Goal: Information Seeking & Learning: Learn about a topic

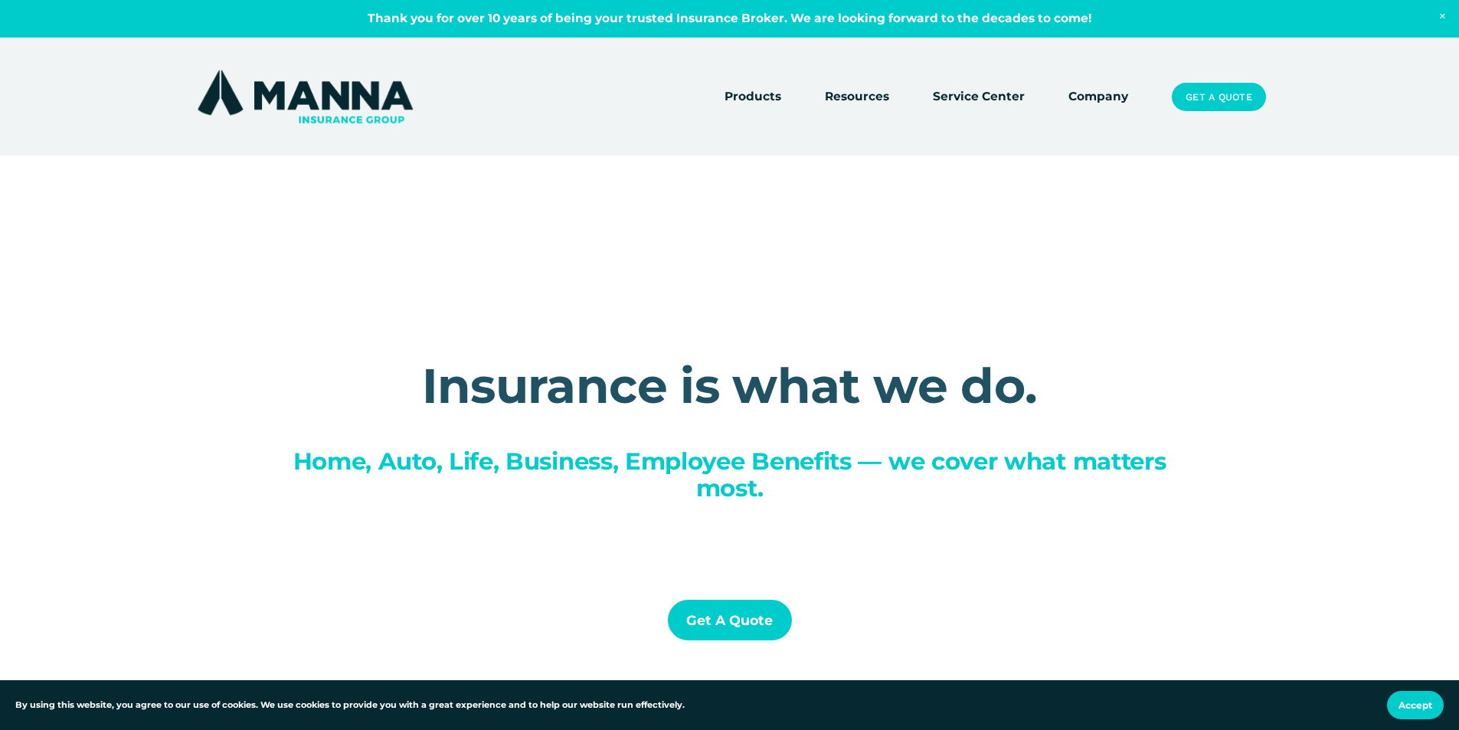
click at [1072, 93] on link "Company" at bounding box center [1099, 97] width 60 height 21
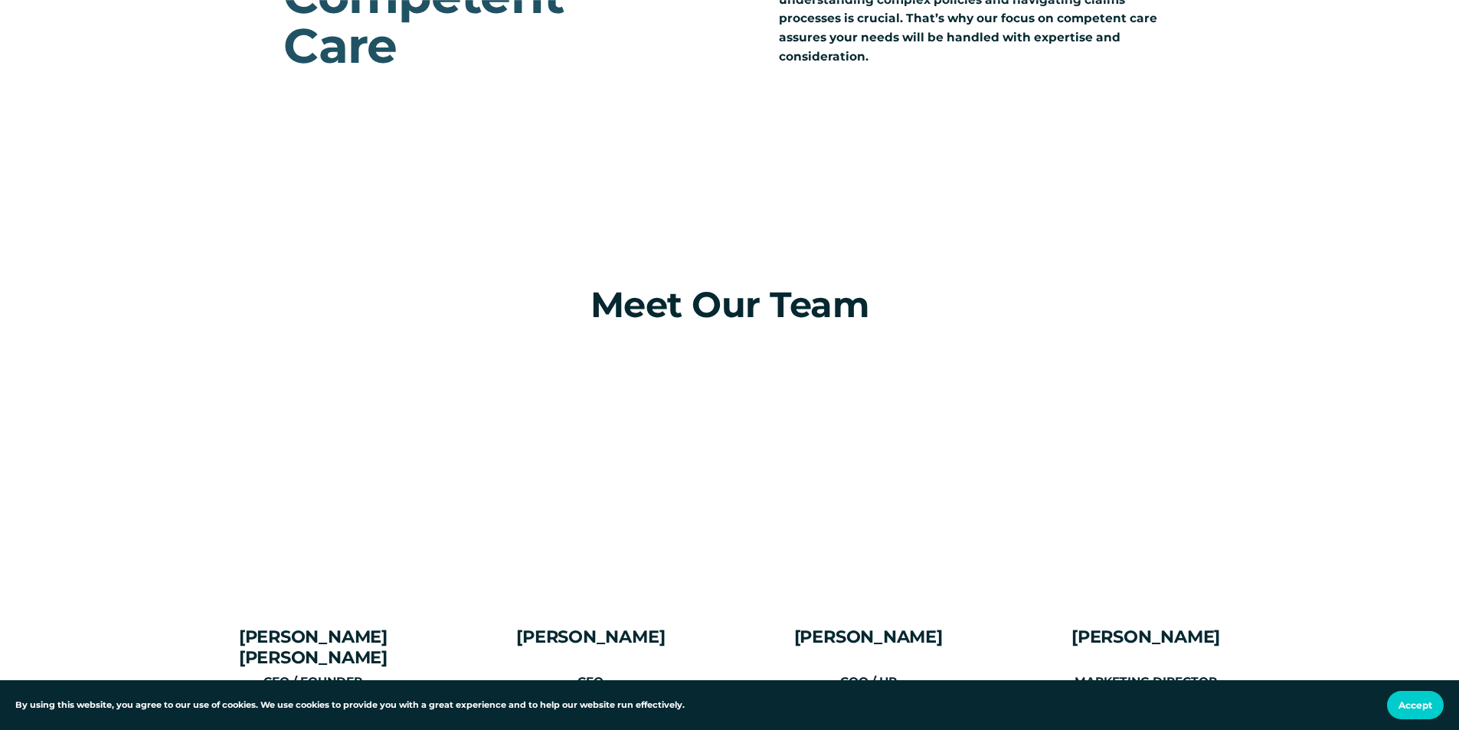
scroll to position [1911, 0]
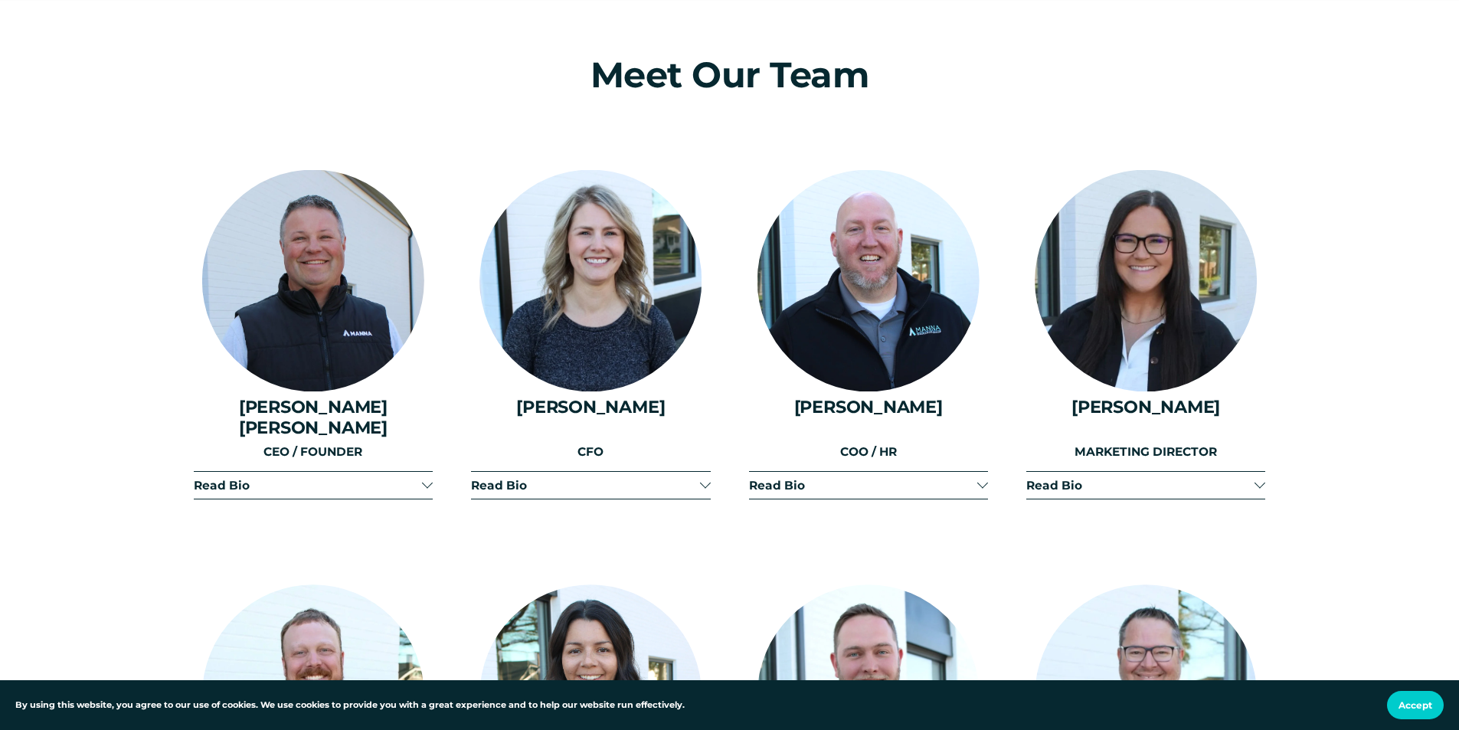
click at [641, 478] on span "Read Bio" at bounding box center [585, 485] width 228 height 15
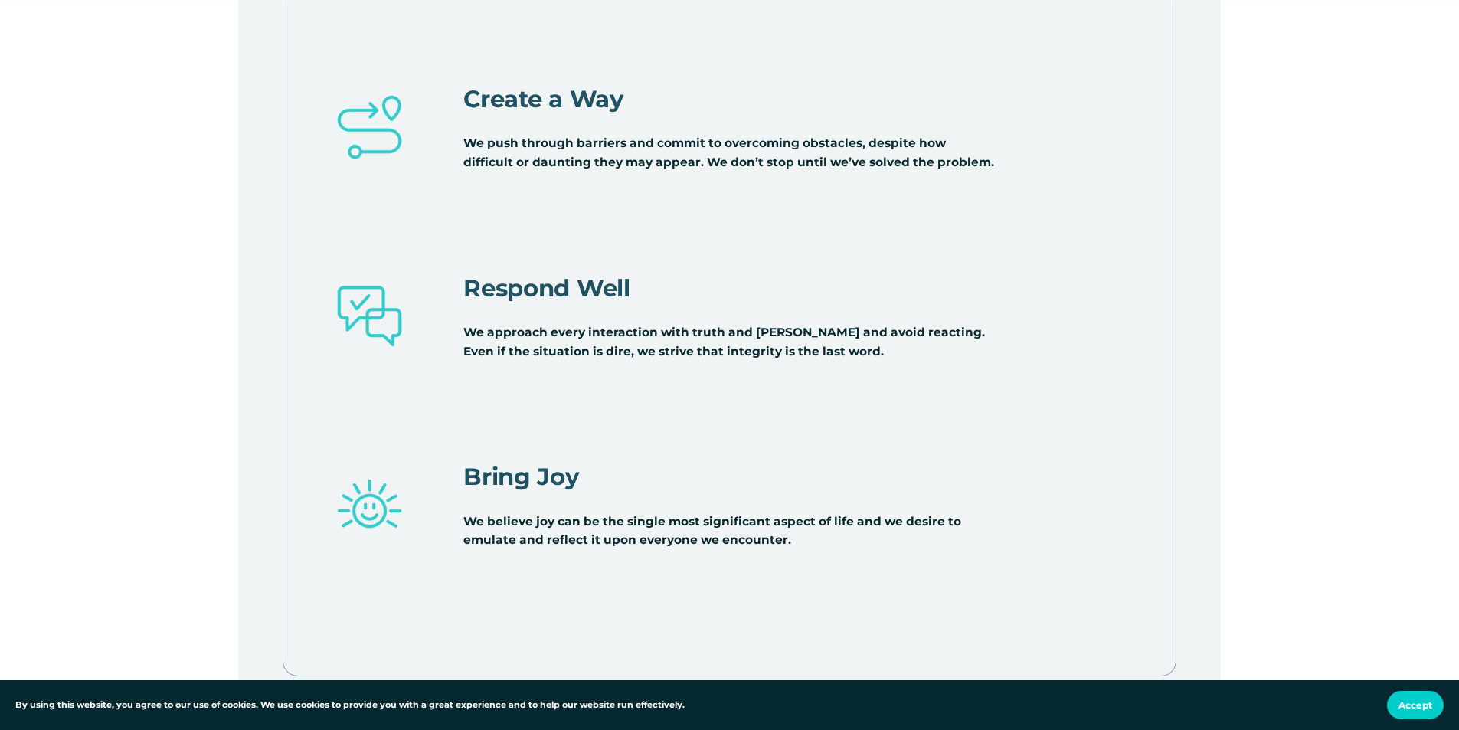
scroll to position [6064, 0]
